Goal: Task Accomplishment & Management: Use online tool/utility

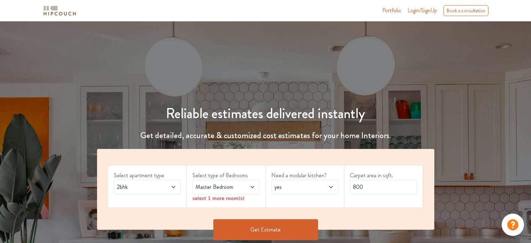
scroll to position [35, 0]
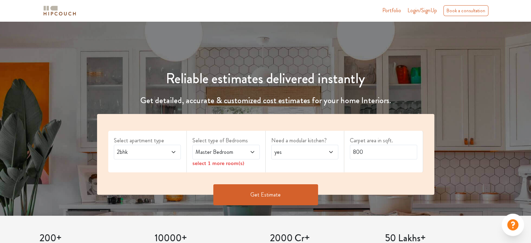
click at [157, 151] on span "2bhk" at bounding box center [139, 152] width 46 height 8
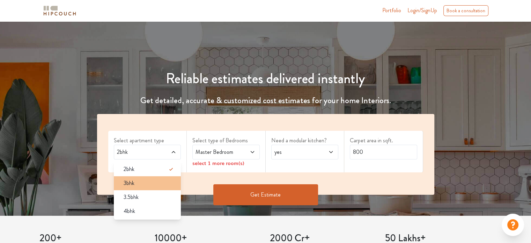
click at [153, 182] on div "3bhk" at bounding box center [149, 183] width 63 height 8
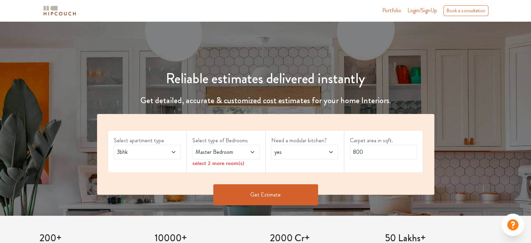
click at [240, 154] on span at bounding box center [247, 152] width 15 height 8
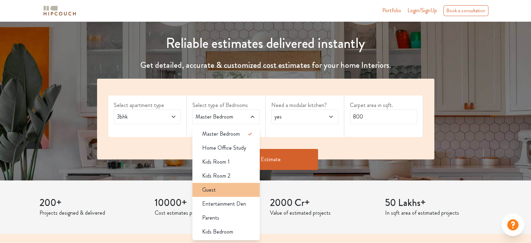
scroll to position [105, 0]
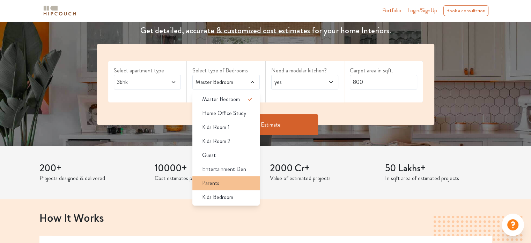
click at [222, 184] on div "Parents" at bounding box center [228, 183] width 63 height 8
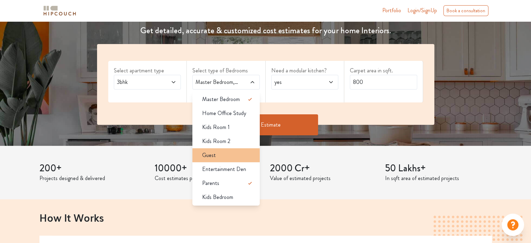
click at [227, 153] on div "Guest" at bounding box center [228, 155] width 63 height 8
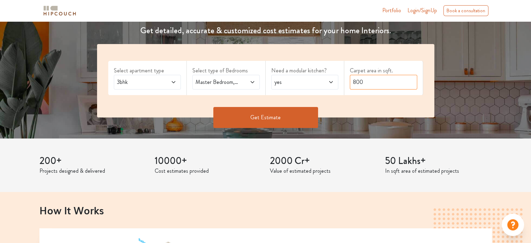
drag, startPoint x: 372, startPoint y: 81, endPoint x: 350, endPoint y: 84, distance: 22.5
click at [350, 84] on input "800" at bounding box center [383, 82] width 67 height 15
type input "1648"
click at [273, 115] on button "Get Estimate" at bounding box center [265, 117] width 105 height 21
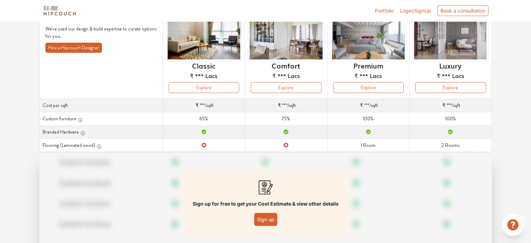
scroll to position [70, 0]
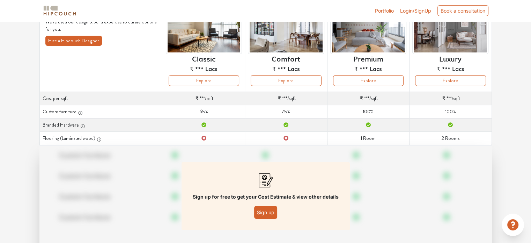
click at [268, 211] on button "Sign up" at bounding box center [265, 212] width 23 height 13
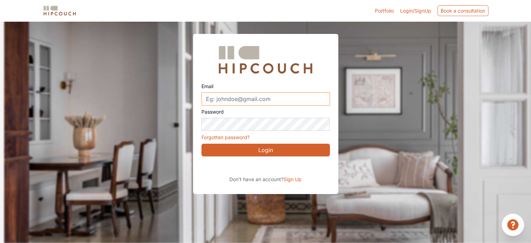
click at [239, 96] on input "Email" at bounding box center [265, 98] width 128 height 13
type input "rutu.skde.rs29@gmail.com"
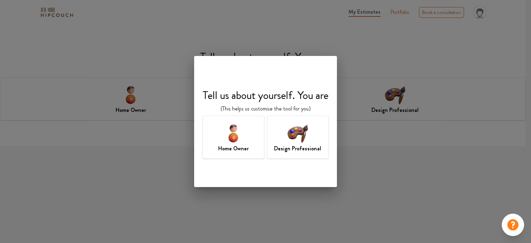
click at [304, 138] on img at bounding box center [297, 132] width 23 height 23
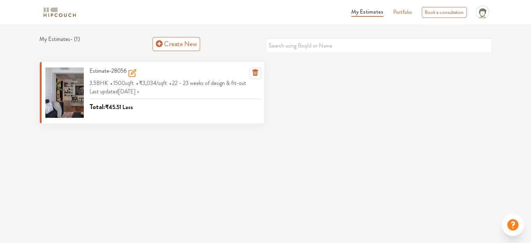
click at [124, 108] on span "Lacs" at bounding box center [128, 107] width 10 height 8
click at [105, 108] on span "Total:" at bounding box center [97, 107] width 16 height 10
click at [113, 82] on span "1500 sqft" at bounding box center [124, 83] width 22 height 12
click at [253, 71] on icon "button" at bounding box center [255, 71] width 8 height 8
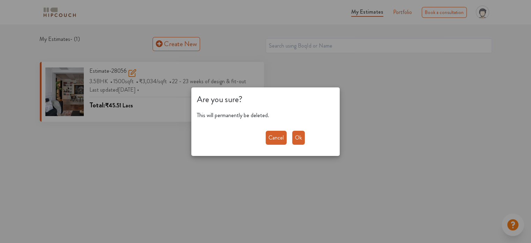
click at [297, 140] on button "Ok" at bounding box center [298, 138] width 13 height 14
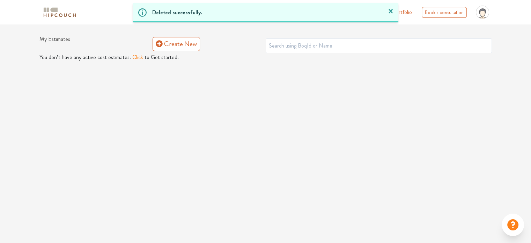
click at [63, 39] on h1 "My Estimates" at bounding box center [95, 44] width 113 height 16
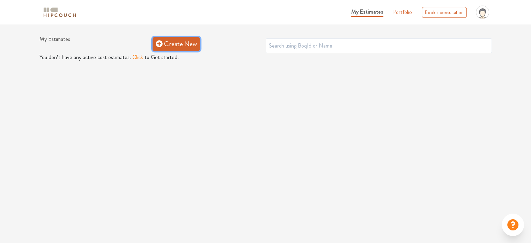
click at [184, 46] on link "Create New" at bounding box center [176, 44] width 47 height 14
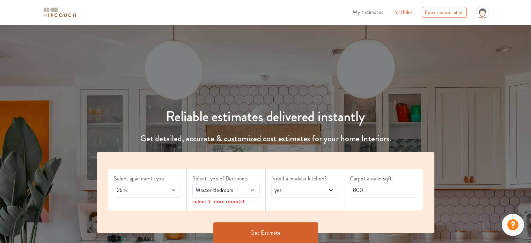
click at [175, 190] on icon at bounding box center [174, 190] width 6 height 6
click at [155, 222] on div "3bhk" at bounding box center [149, 221] width 63 height 8
click at [239, 190] on span "Master Bedroom" at bounding box center [217, 190] width 46 height 8
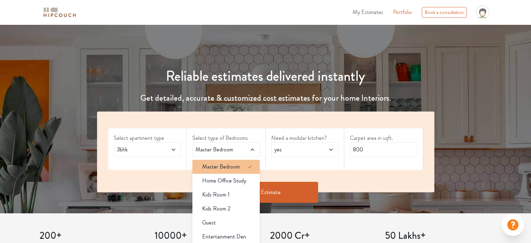
scroll to position [70, 0]
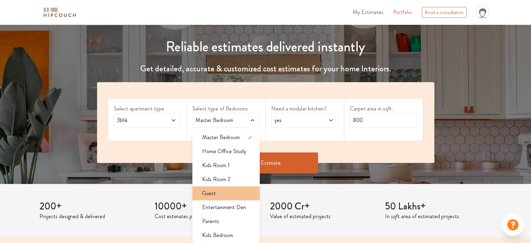
click at [231, 195] on div "Guest" at bounding box center [228, 193] width 63 height 8
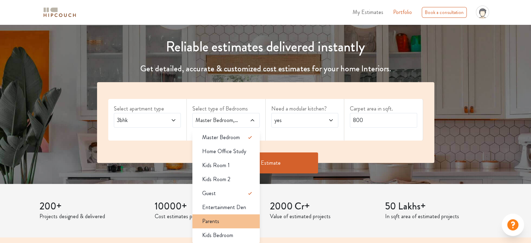
click at [227, 222] on div "Parents" at bounding box center [228, 221] width 63 height 8
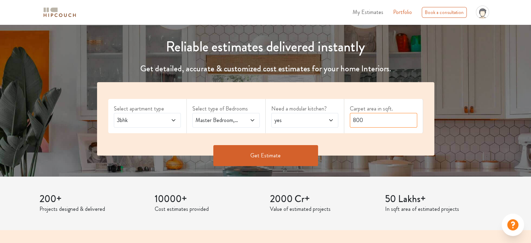
drag, startPoint x: 367, startPoint y: 118, endPoint x: 352, endPoint y: 124, distance: 16.2
click at [352, 124] on input "800" at bounding box center [383, 120] width 67 height 15
type input "1648"
click at [276, 153] on button "Get Estimate" at bounding box center [265, 155] width 105 height 21
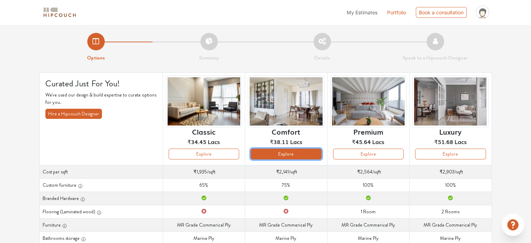
click at [300, 152] on button "Explore" at bounding box center [286, 153] width 71 height 11
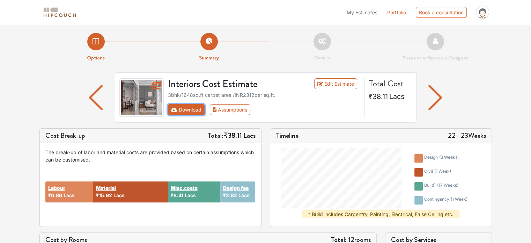
click at [192, 109] on button "Download" at bounding box center [186, 109] width 37 height 11
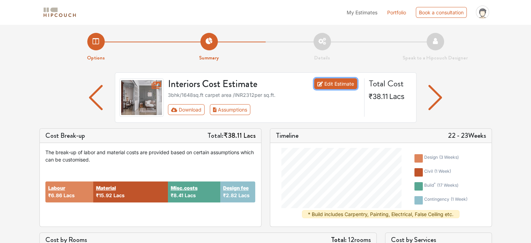
click at [336, 83] on link "Edit Estimate" at bounding box center [335, 83] width 43 height 11
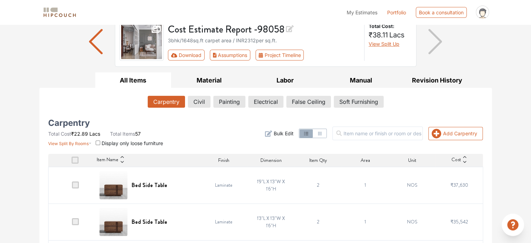
scroll to position [70, 0]
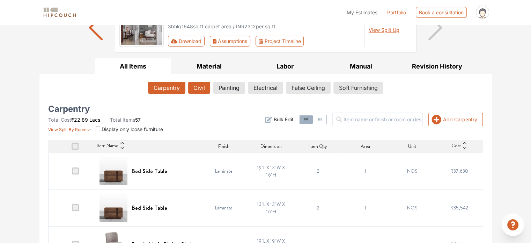
click at [197, 85] on button "Civil" at bounding box center [199, 88] width 22 height 12
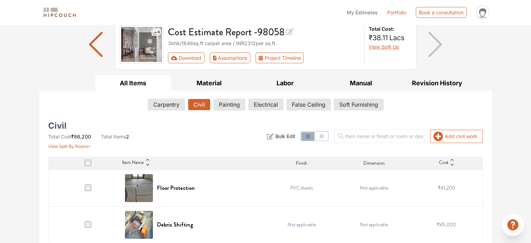
scroll to position [58, 0]
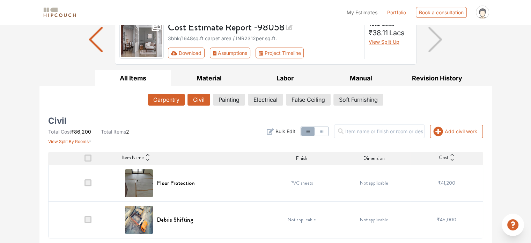
click at [168, 99] on button "Carpentry" at bounding box center [166, 100] width 37 height 12
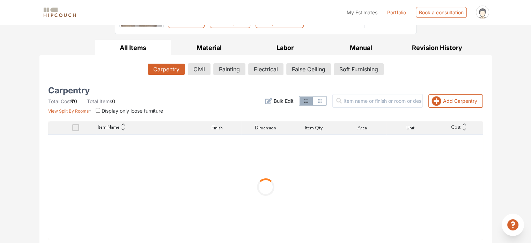
scroll to position [89, 0]
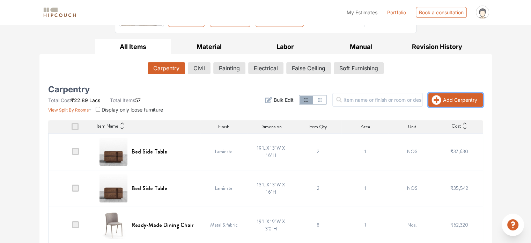
click at [450, 96] on button "Add Carpentry" at bounding box center [455, 99] width 54 height 13
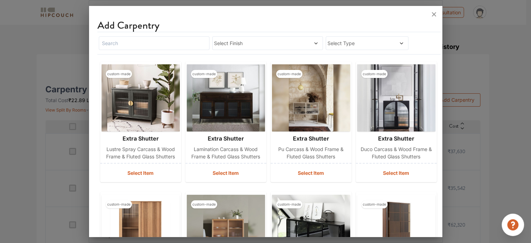
scroll to position [0, 0]
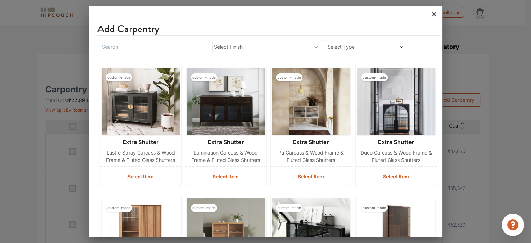
click at [434, 12] on icon at bounding box center [433, 14] width 11 height 11
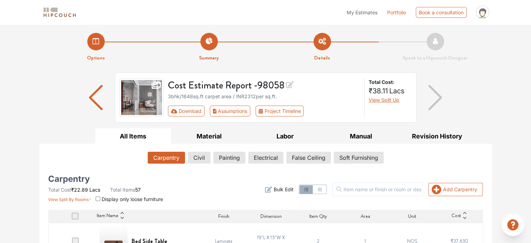
click at [132, 136] on button "All Items" at bounding box center [133, 136] width 76 height 16
click at [207, 135] on button "Material" at bounding box center [209, 136] width 76 height 16
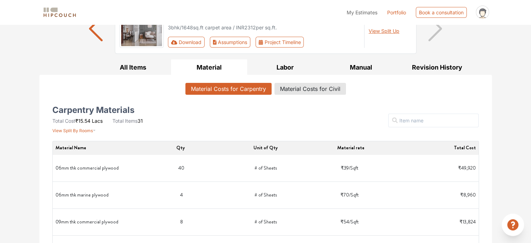
scroll to position [70, 0]
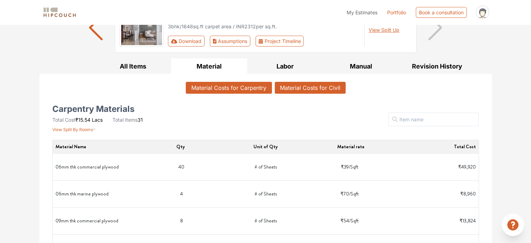
click at [311, 86] on button "Material Costs for Civil" at bounding box center [310, 88] width 71 height 12
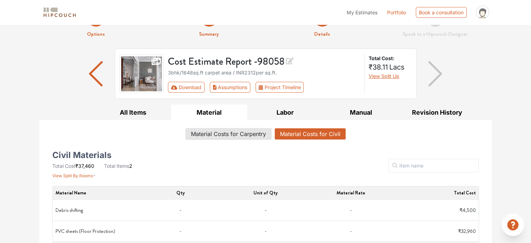
scroll to position [33, 0]
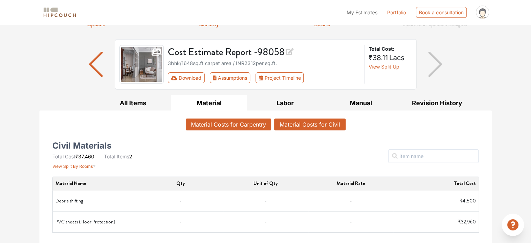
click at [244, 127] on button "Material Costs for Carpentry" at bounding box center [229, 124] width 86 height 12
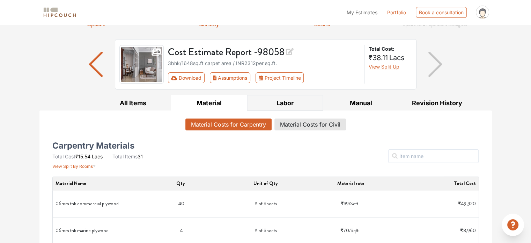
click at [288, 105] on button "Labor" at bounding box center [285, 103] width 76 height 16
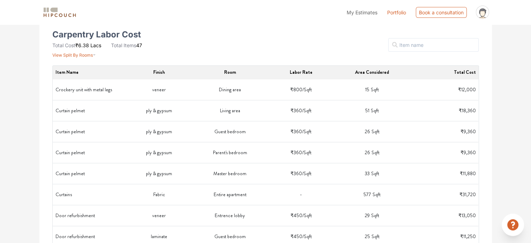
scroll to position [103, 0]
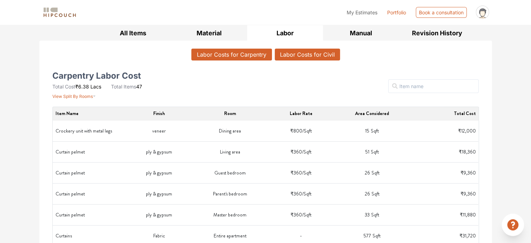
click at [307, 53] on button "Labor Costs for Civil" at bounding box center [307, 55] width 65 height 12
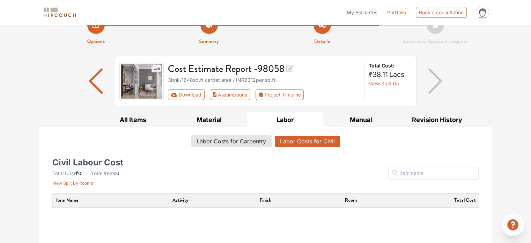
scroll to position [0, 0]
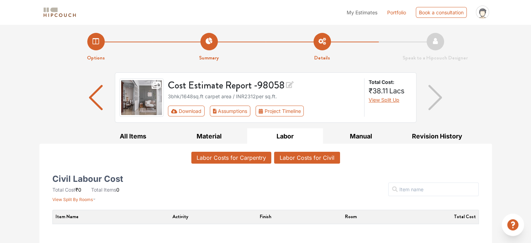
click at [227, 155] on button "Labor Costs for Carpentry" at bounding box center [231, 157] width 80 height 12
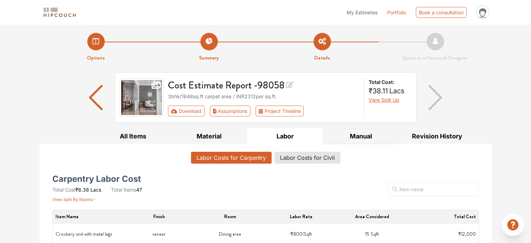
click at [358, 135] on button "Manual" at bounding box center [361, 136] width 76 height 16
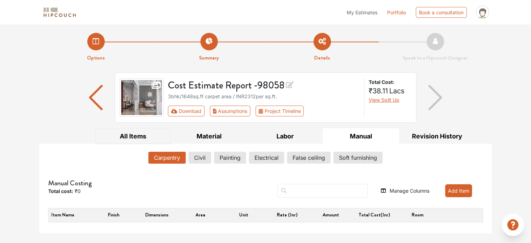
click at [128, 133] on button "All Items" at bounding box center [133, 136] width 76 height 16
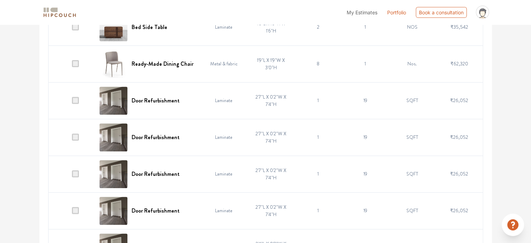
scroll to position [279, 0]
